Goal: Information Seeking & Learning: Learn about a topic

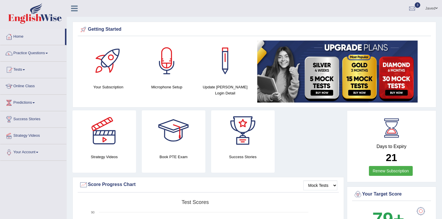
click at [433, 9] on link "Javed" at bounding box center [431, 7] width 21 height 15
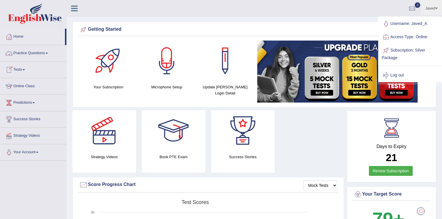
click at [30, 55] on link "Practice Questions" at bounding box center [33, 52] width 66 height 15
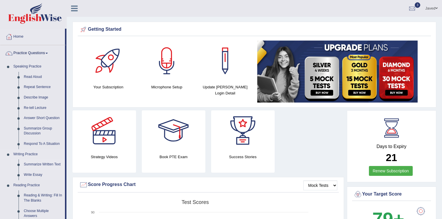
click at [41, 166] on link "Summarize Written Text" at bounding box center [43, 165] width 44 height 10
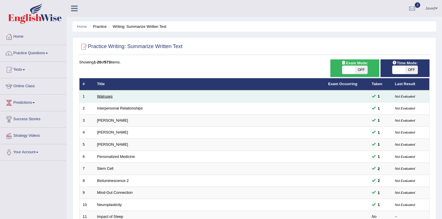
click at [106, 96] on link "Walruses" at bounding box center [105, 96] width 16 height 4
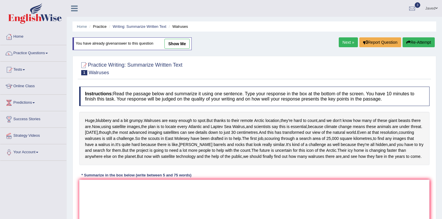
click at [172, 47] on link "show me" at bounding box center [176, 44] width 25 height 10
type textarea "Thanks to their remote Arctic location, Walruses are hard to count and we do no…"
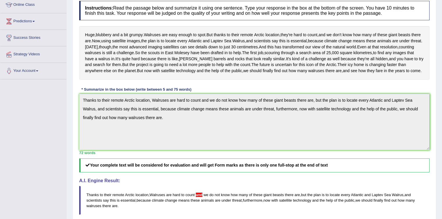
scroll to position [70, 0]
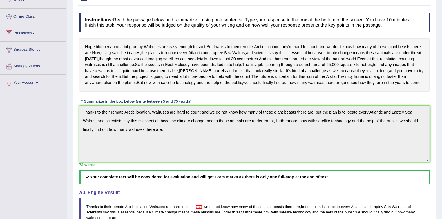
drag, startPoint x: 218, startPoint y: 46, endPoint x: 257, endPoint y: 48, distance: 38.6
click at [256, 48] on div "Huge , blubbery and a bit grumpy . Walruses are easy enough to spot . But thank…" at bounding box center [254, 64] width 350 height 53
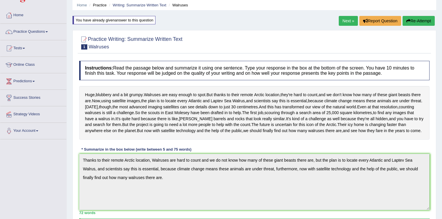
scroll to position [0, 0]
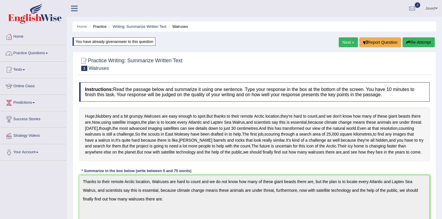
click at [48, 52] on link "Practice Questions" at bounding box center [33, 52] width 66 height 15
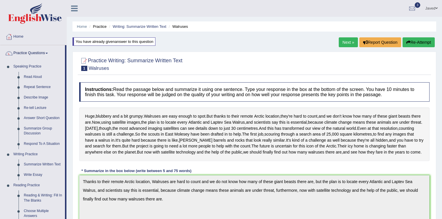
click at [48, 52] on link "Practice Questions" at bounding box center [32, 52] width 65 height 15
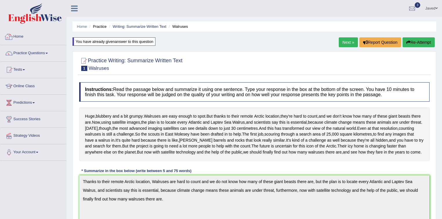
click at [19, 37] on link "Home" at bounding box center [33, 36] width 66 height 15
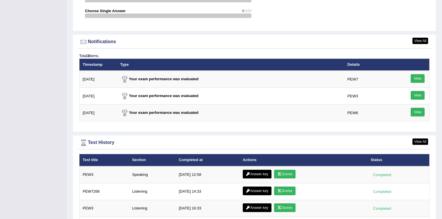
scroll to position [716, 0]
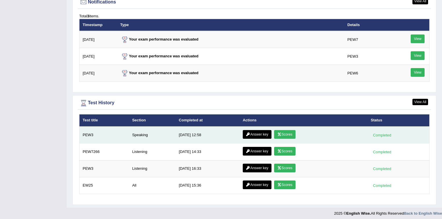
click at [259, 130] on link "Answer key" at bounding box center [257, 134] width 29 height 9
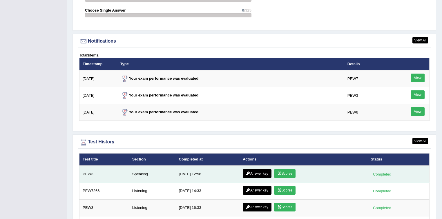
scroll to position [669, 0]
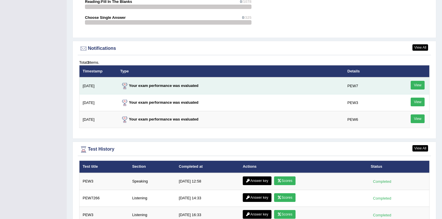
click at [418, 84] on link "View" at bounding box center [418, 85] width 14 height 9
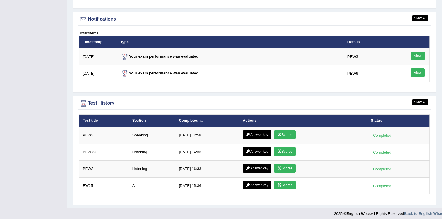
scroll to position [699, 0]
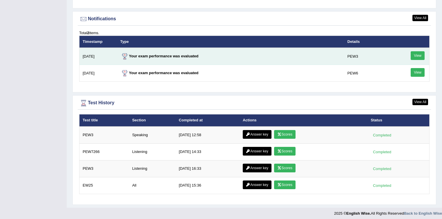
click at [421, 56] on link "View" at bounding box center [418, 55] width 14 height 9
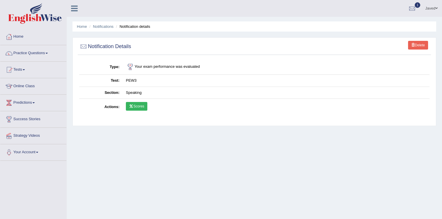
click at [137, 104] on link "Scores" at bounding box center [136, 106] width 21 height 9
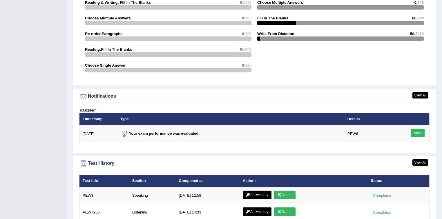
scroll to position [650, 0]
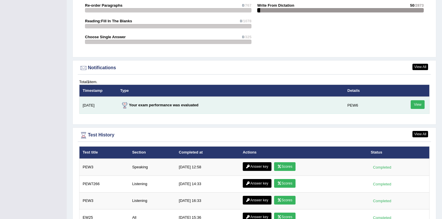
click at [417, 102] on link "View" at bounding box center [418, 104] width 14 height 9
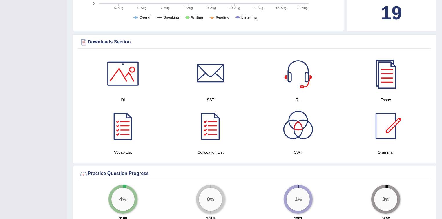
scroll to position [254, 0]
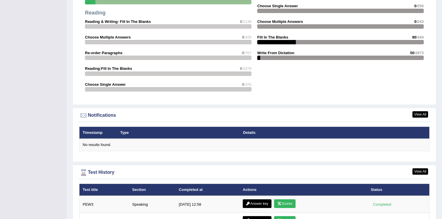
scroll to position [672, 0]
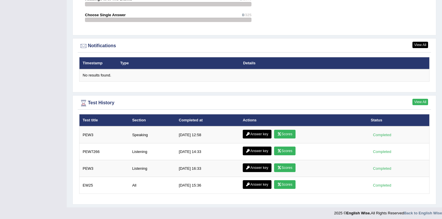
click at [425, 99] on link "View All" at bounding box center [420, 102] width 16 height 6
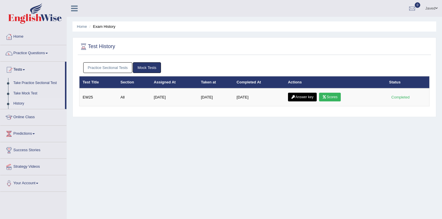
click at [109, 65] on link "Practice Sectional Tests" at bounding box center [107, 67] width 49 height 11
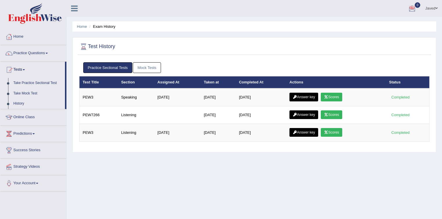
click at [41, 82] on link "Take Practice Sectional Test" at bounding box center [38, 83] width 54 height 10
